Goal: Find specific page/section: Find specific page/section

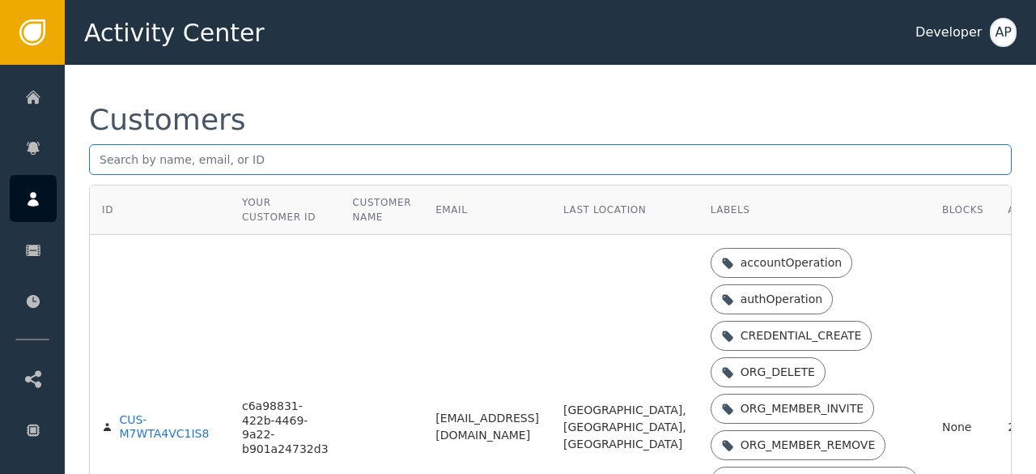
click at [131, 152] on input "text" at bounding box center [550, 159] width 923 height 31
paste input "[EMAIL_ADDRESS][DOMAIN_NAME]"
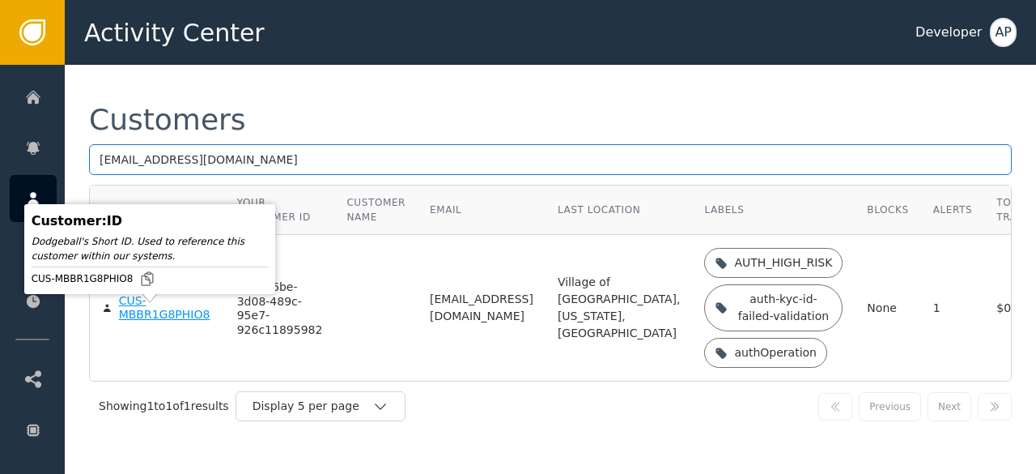
type input "[EMAIL_ADDRESS][DOMAIN_NAME]"
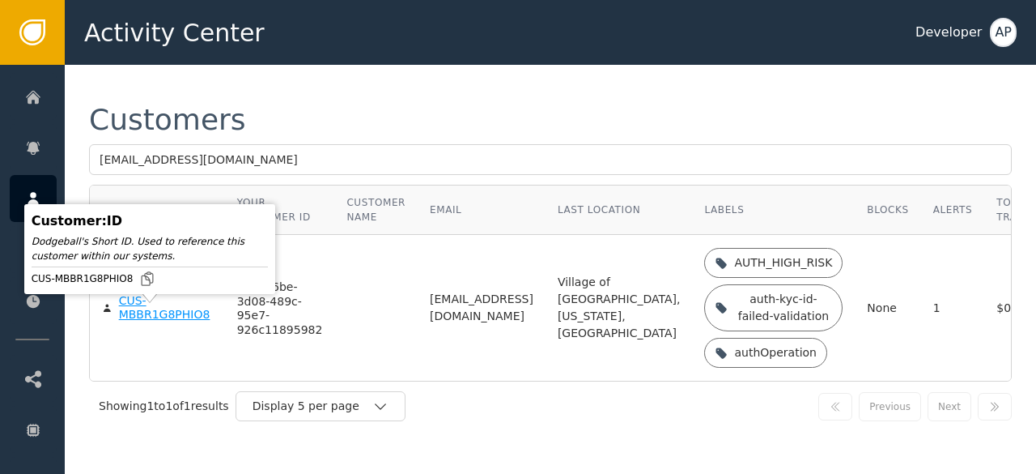
click at [130, 321] on div "CUS-MBBR1G8PHIO8" at bounding box center [166, 308] width 94 height 28
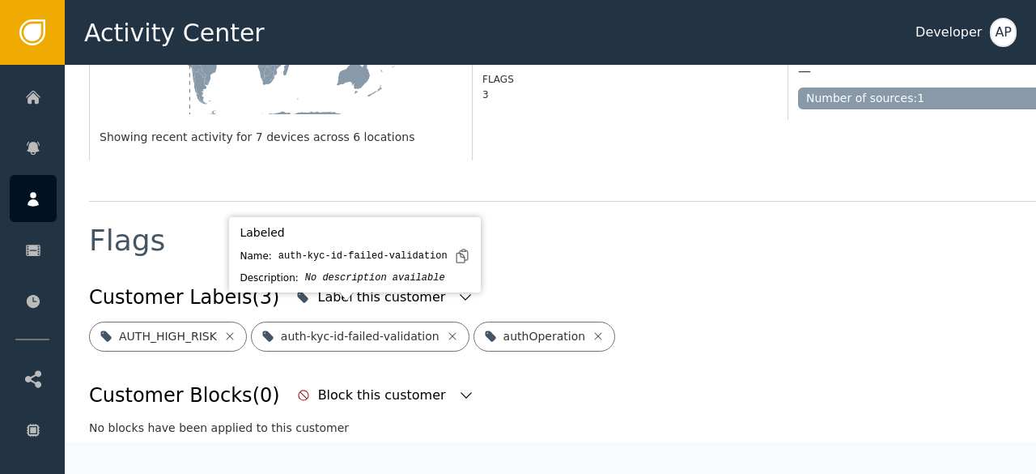
scroll to position [500, 0]
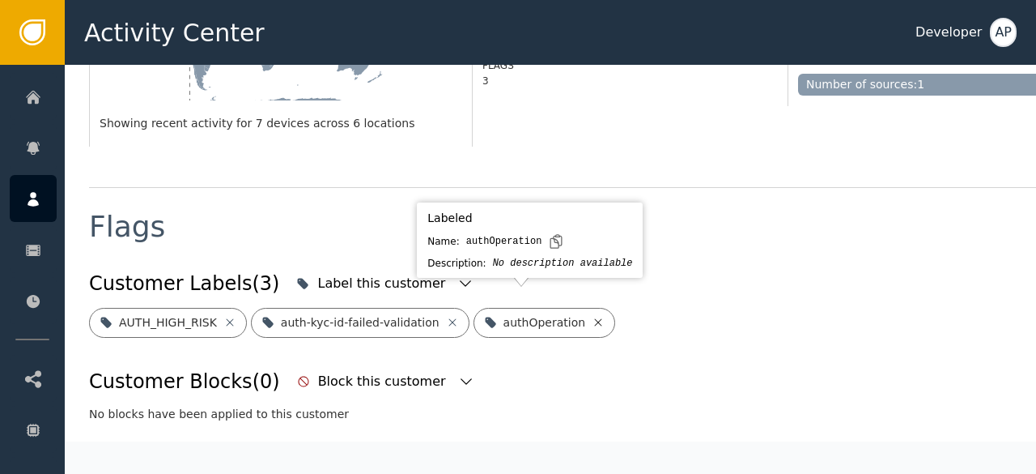
click at [595, 318] on icon at bounding box center [598, 321] width 7 height 7
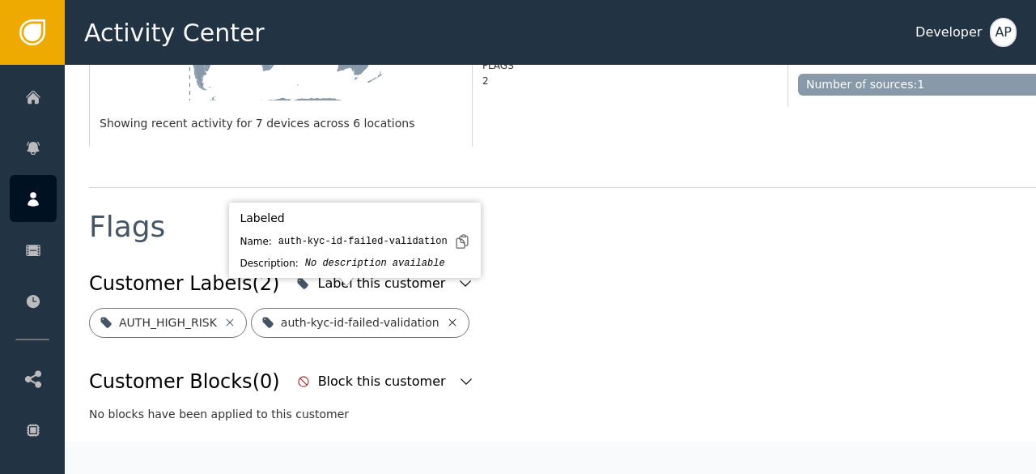
click at [446, 316] on icon at bounding box center [452, 322] width 13 height 13
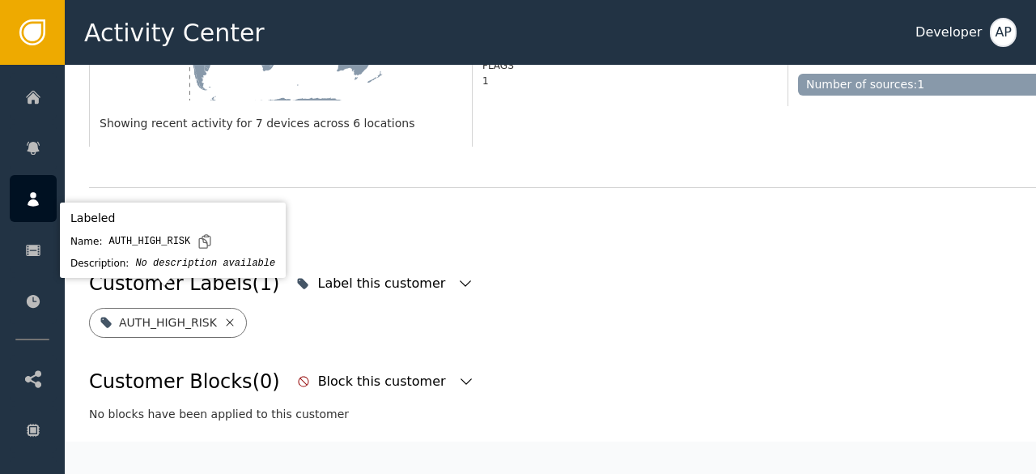
click at [223, 316] on icon at bounding box center [229, 322] width 13 height 13
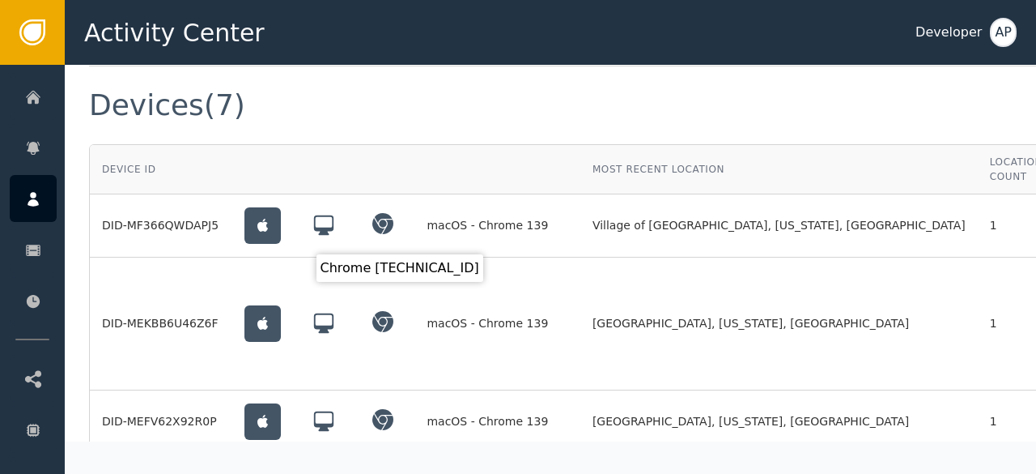
scroll to position [1206, 0]
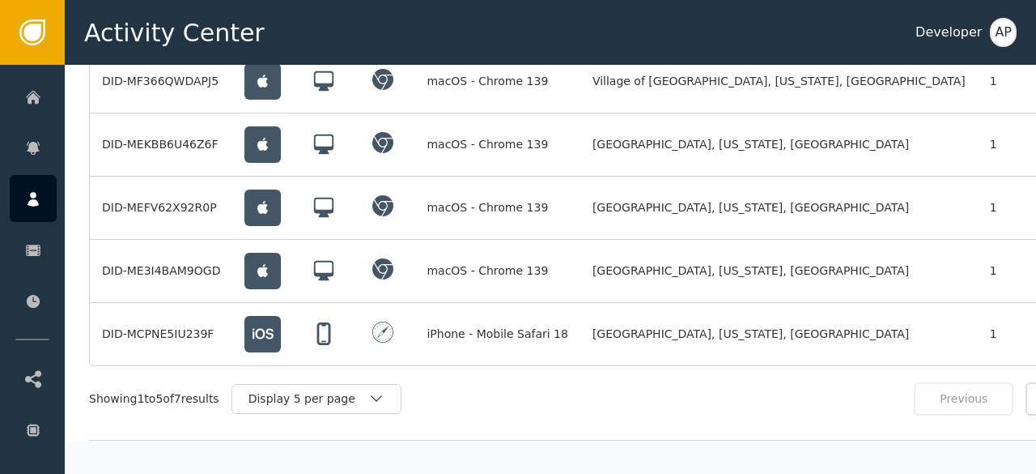
scroll to position [1352, 0]
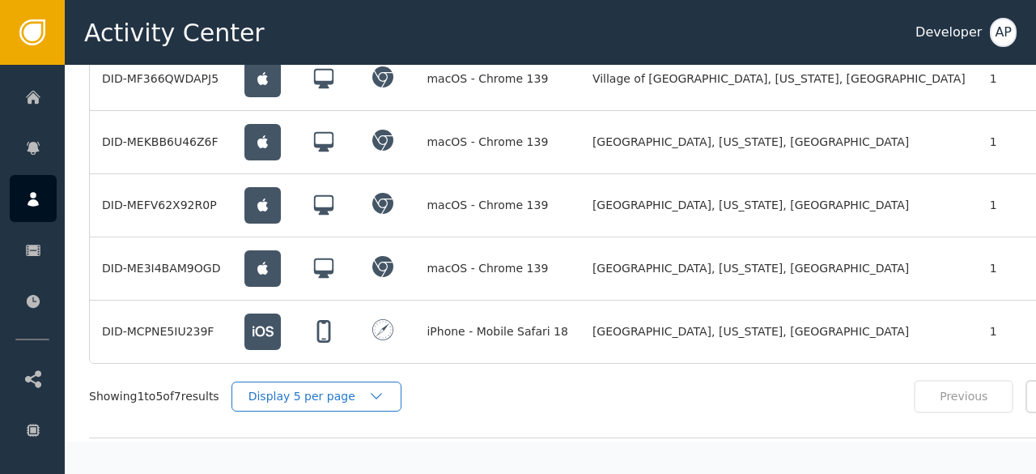
click at [359, 388] on div "Display 5 per page" at bounding box center [309, 396] width 120 height 17
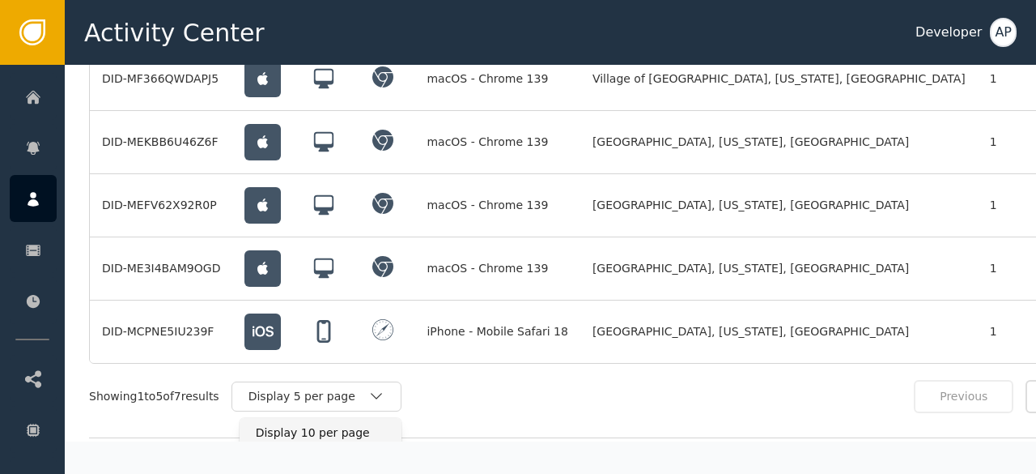
click at [327, 424] on div "Display 10 per page" at bounding box center [321, 432] width 130 height 17
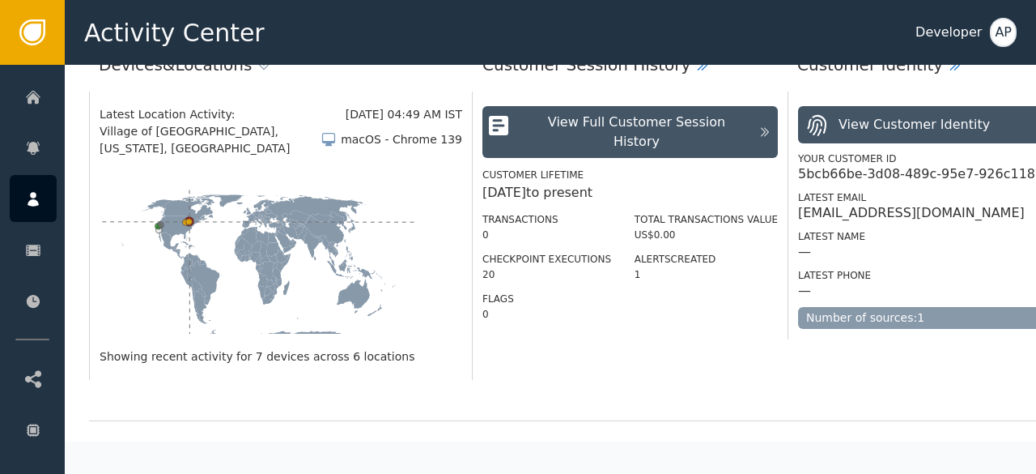
scroll to position [0, 0]
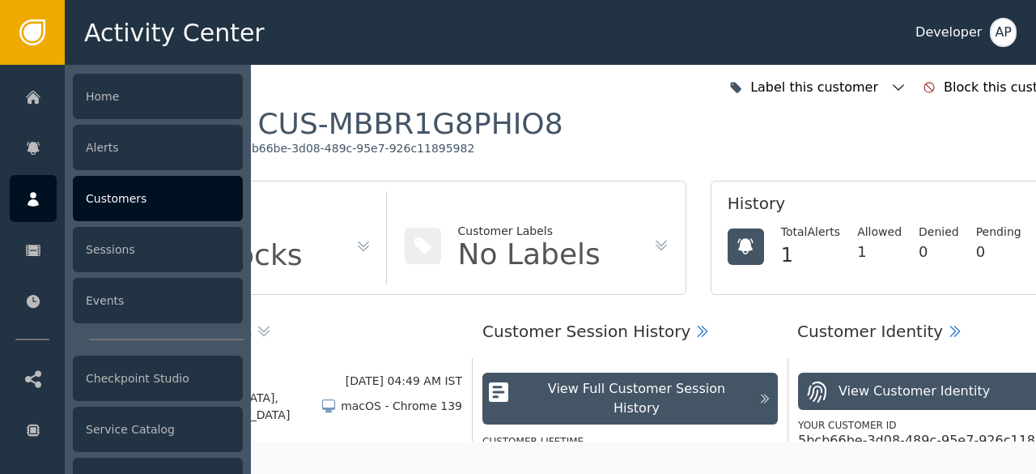
click at [120, 194] on div "Customers" at bounding box center [158, 198] width 170 height 45
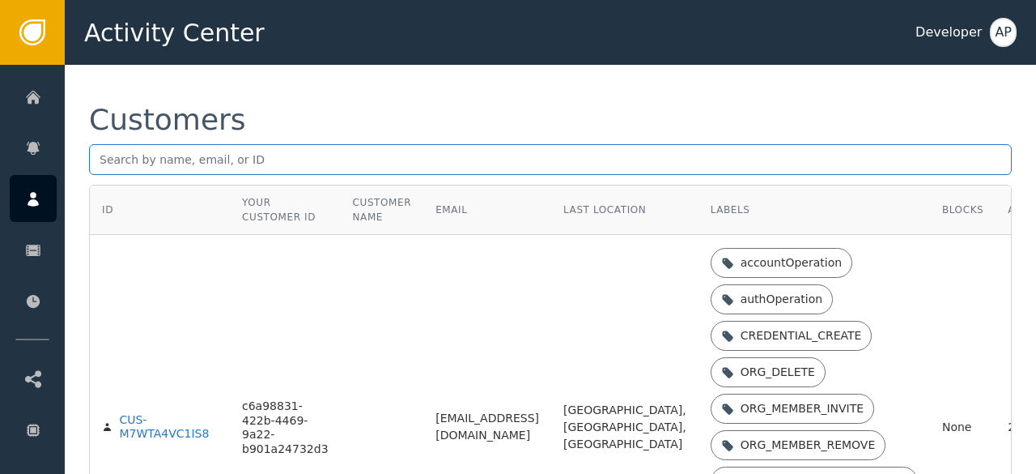
click at [99, 164] on input "text" at bounding box center [550, 159] width 923 height 31
paste input "[EMAIL_ADDRESS][DOMAIN_NAME]"
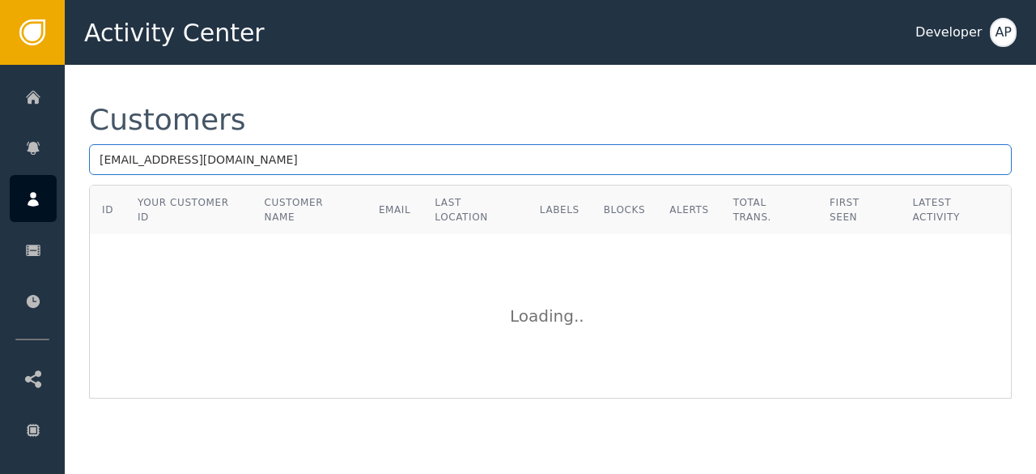
type input "[EMAIL_ADDRESS][DOMAIN_NAME]"
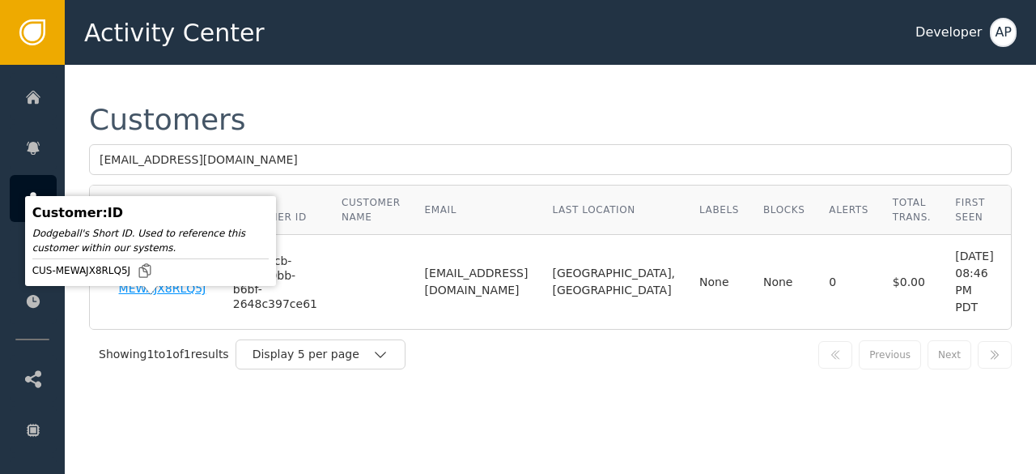
click at [140, 296] on div "CUS-MEWAJX8RLQ5J" at bounding box center [164, 282] width 90 height 28
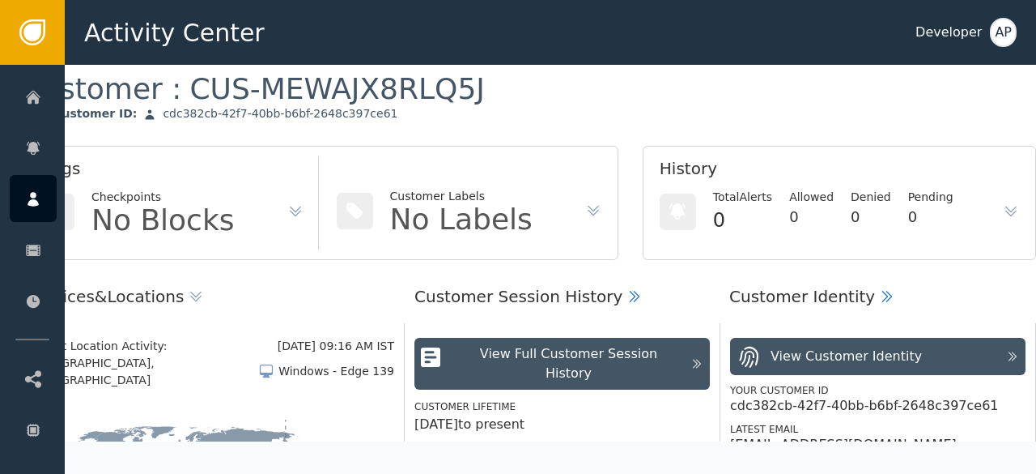
scroll to position [0, 80]
